Goal: Task Accomplishment & Management: Use online tool/utility

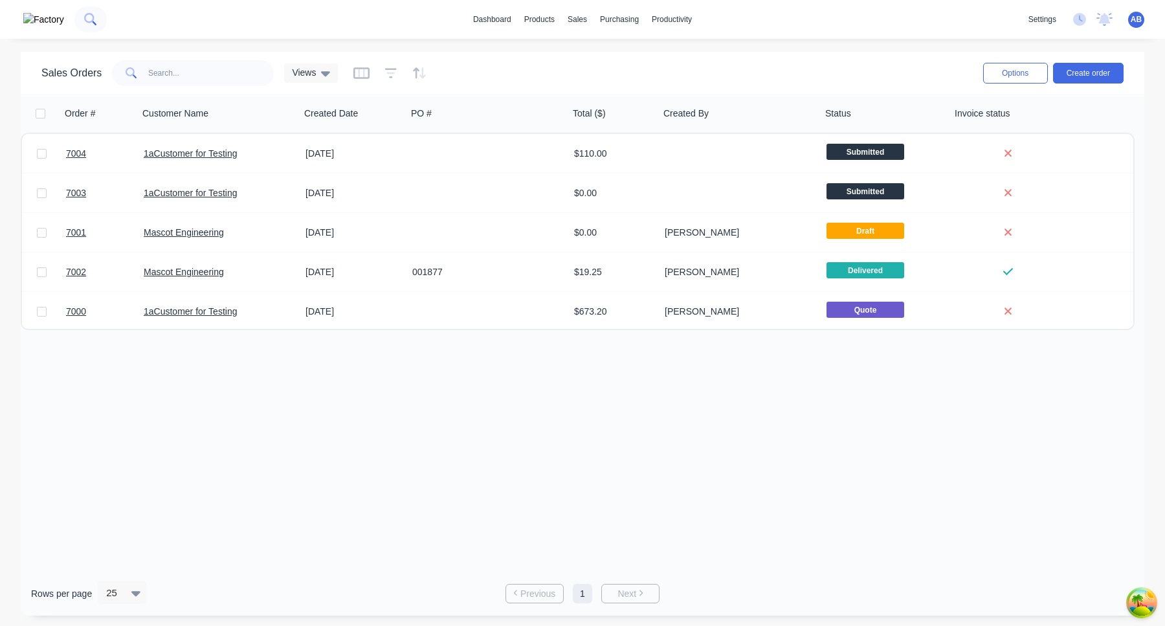
click at [84, 16] on icon at bounding box center [89, 18] width 10 height 10
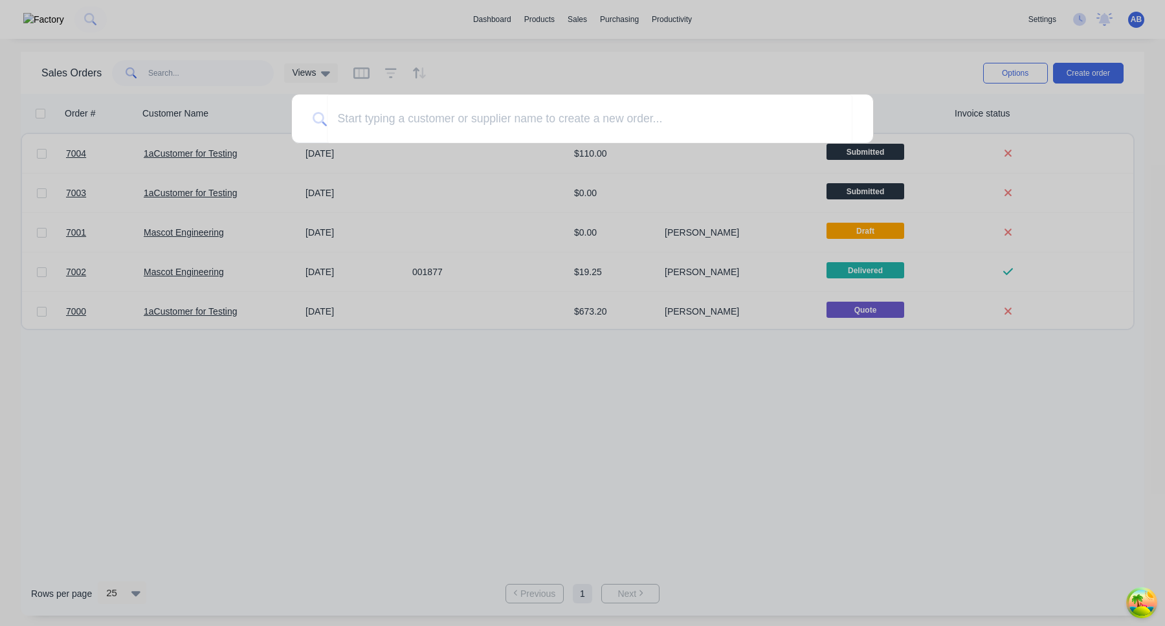
type input "1"
type input "a"
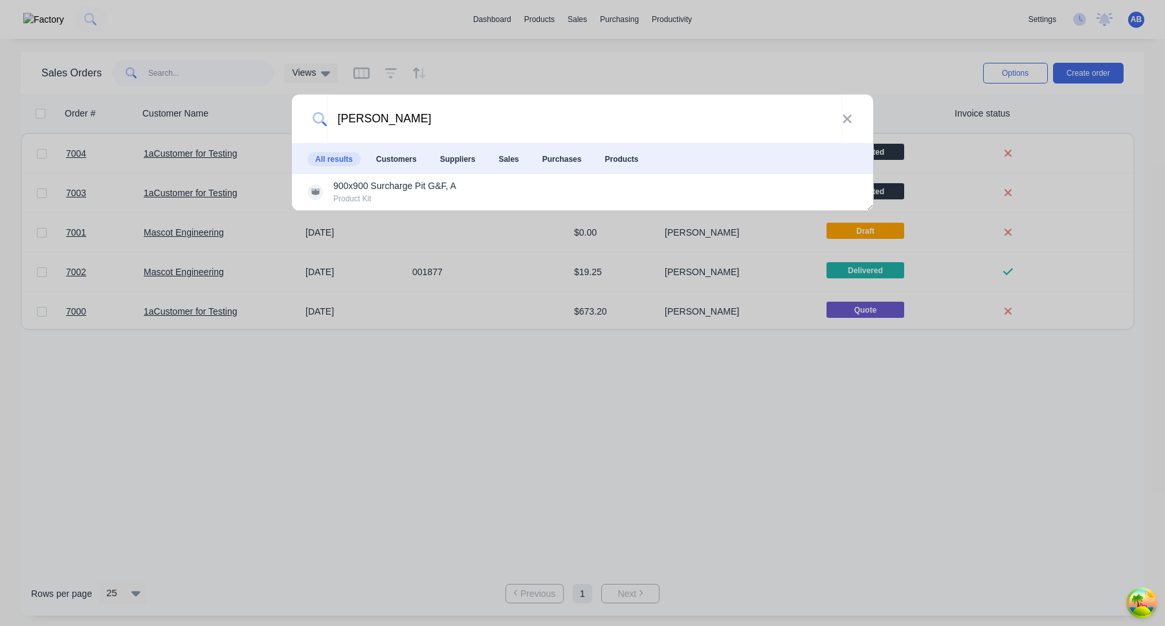
type input "mac-testing"
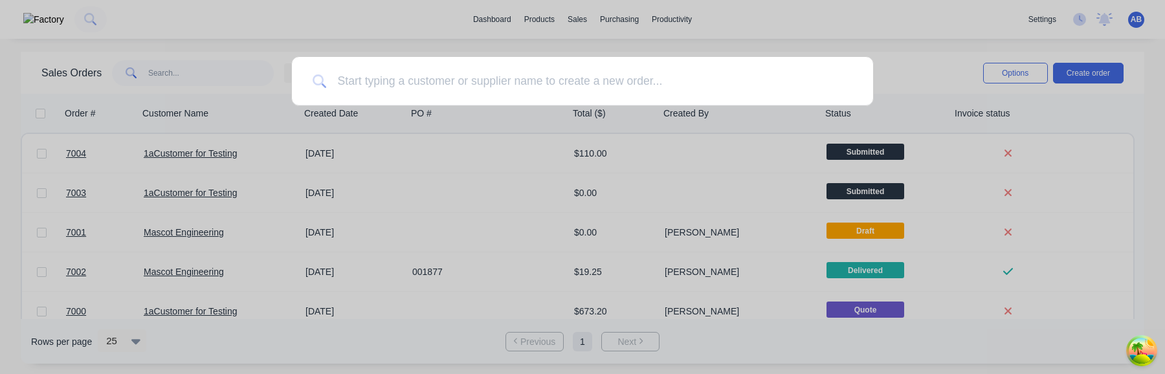
click at [413, 85] on input at bounding box center [589, 81] width 525 height 49
click at [423, 92] on input at bounding box center [589, 81] width 525 height 49
type input "s"
type input "mac"
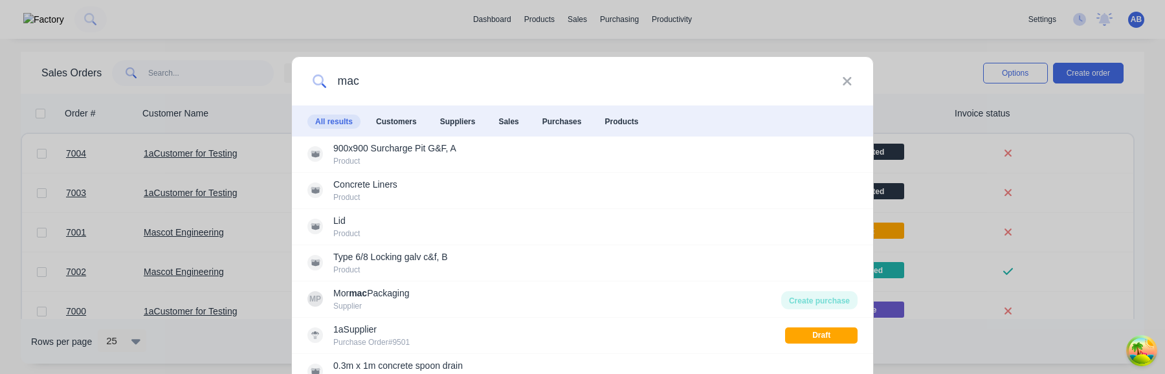
click at [441, 85] on input "mac" at bounding box center [584, 81] width 515 height 49
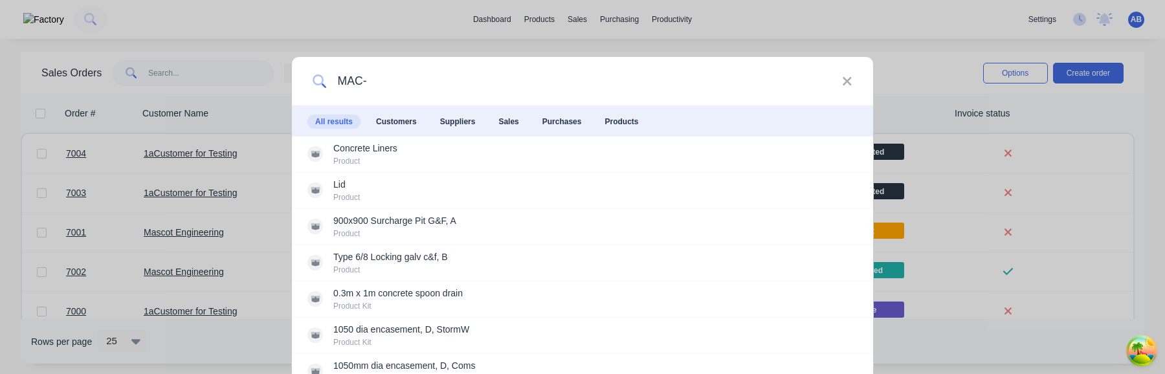
click at [430, 83] on input "MAC-" at bounding box center [584, 81] width 515 height 49
click at [432, 81] on input "MAC-" at bounding box center [584, 81] width 515 height 49
type input "MAC-"
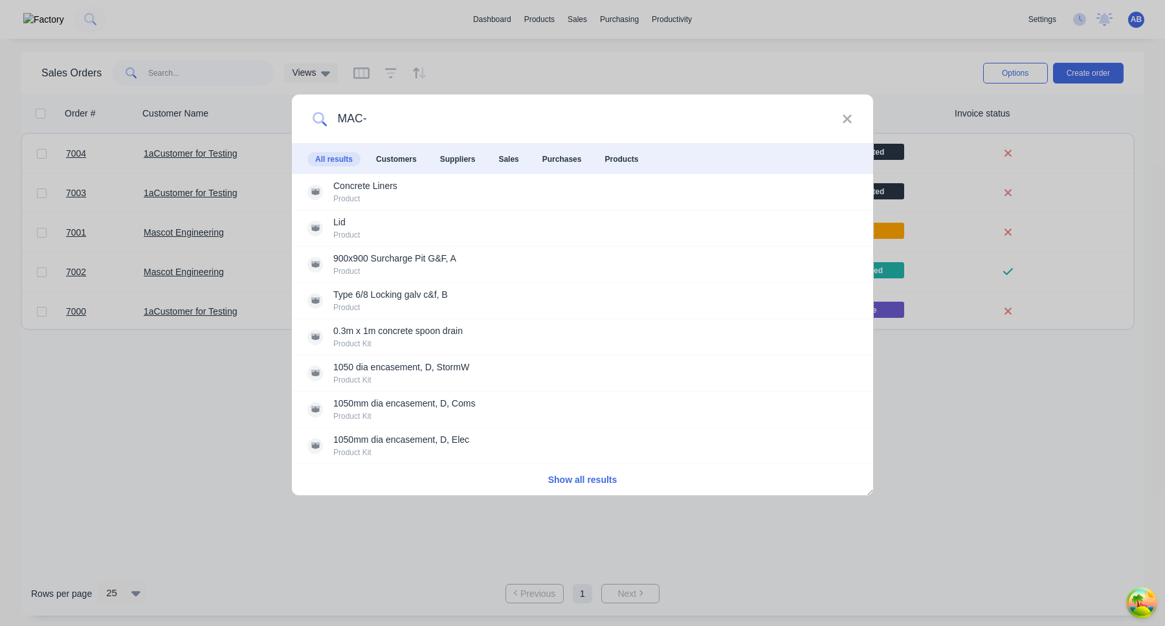
click at [465, 119] on input "MAC-" at bounding box center [584, 118] width 515 height 49
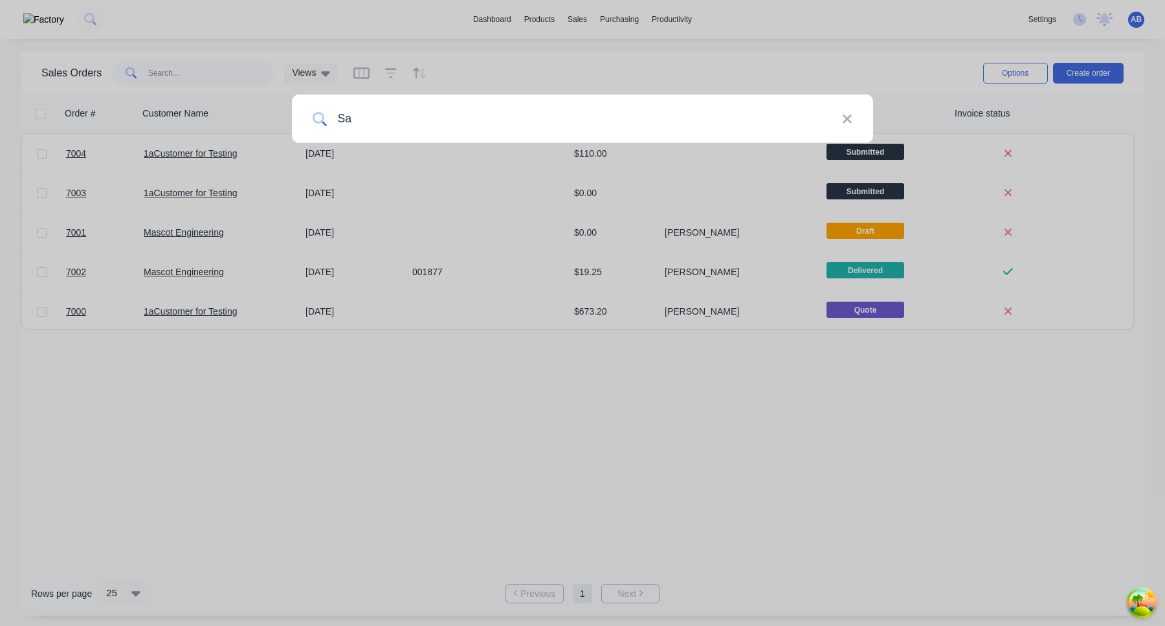
type input "[PERSON_NAME]"
type input "P"
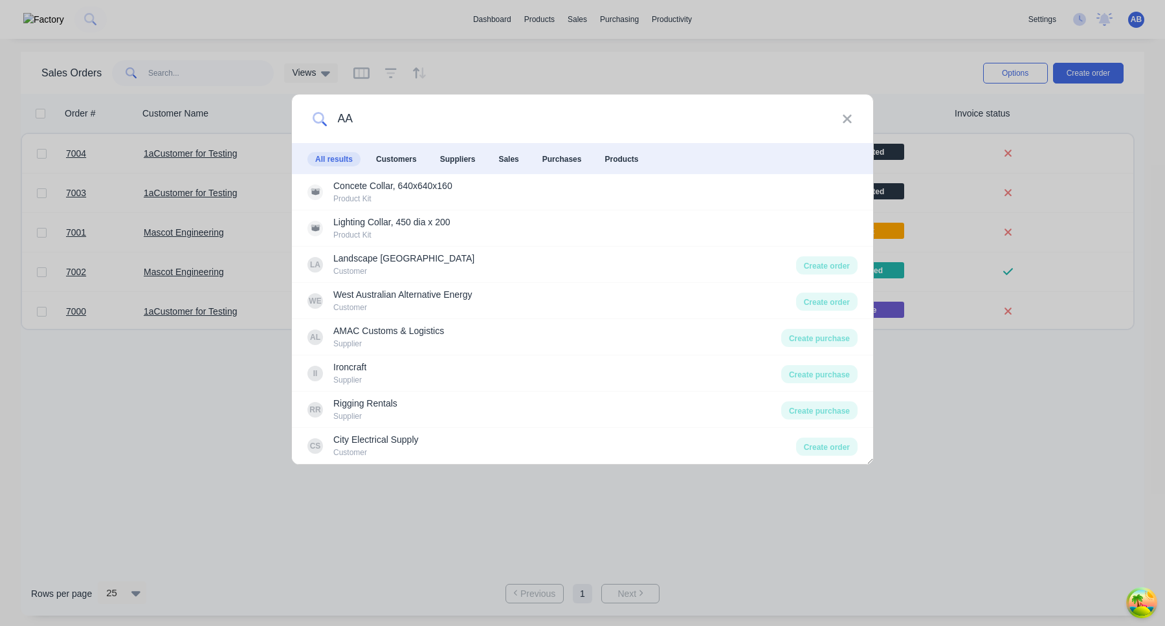
type input "A"
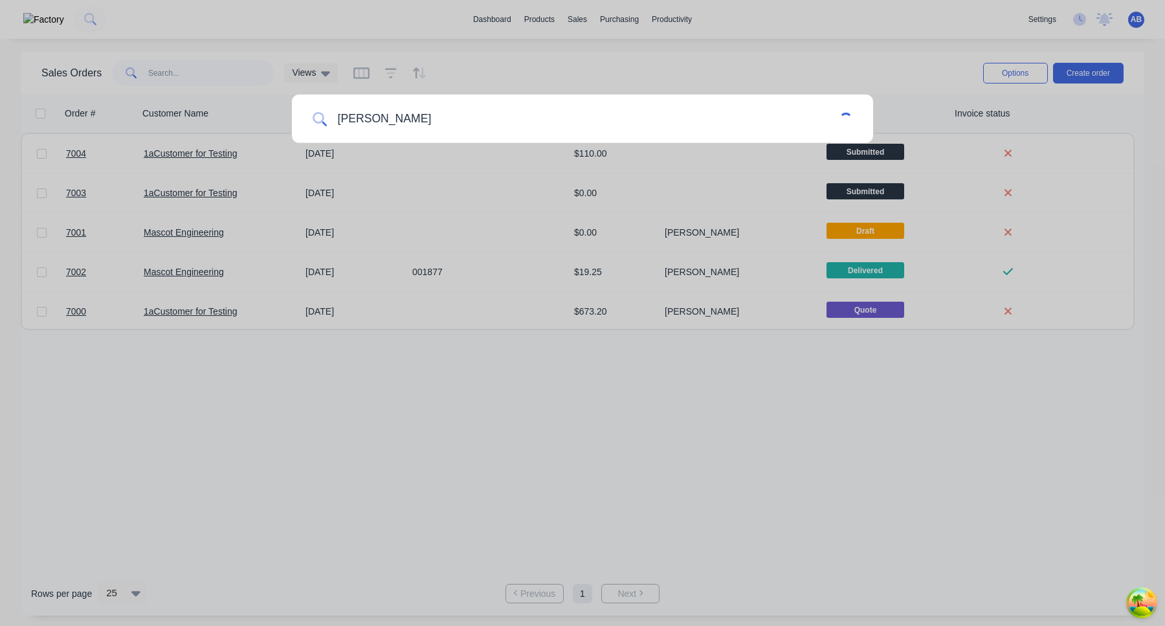
type input "mac-testing"
